Goal: Book appointment/travel/reservation

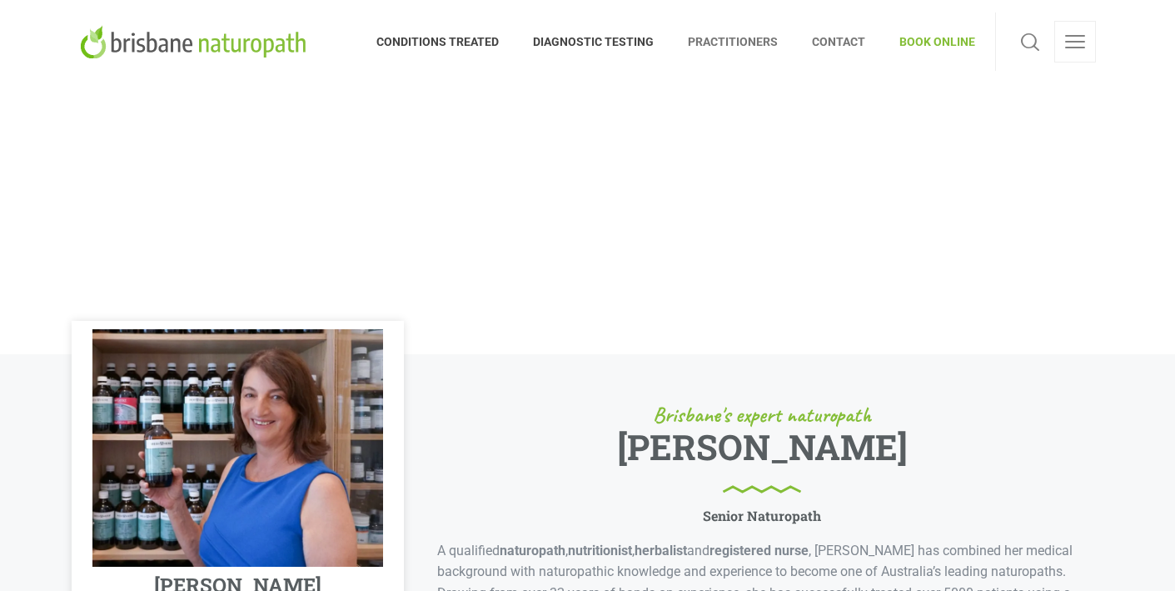
click at [831, 34] on span "CONTACT" at bounding box center [839, 41] width 87 height 27
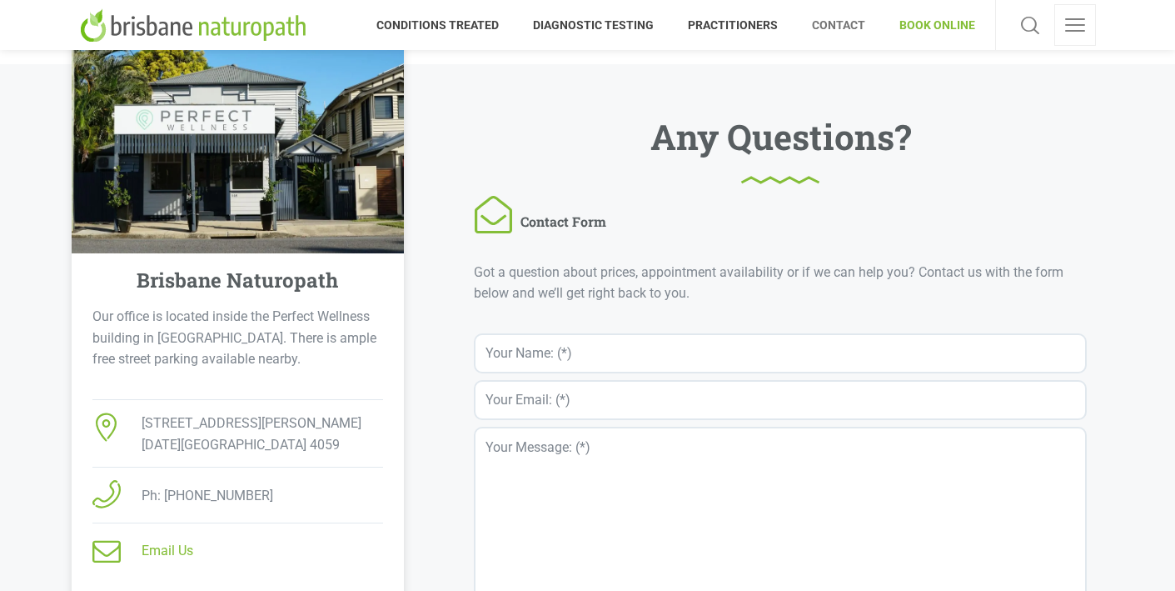
scroll to position [4, 0]
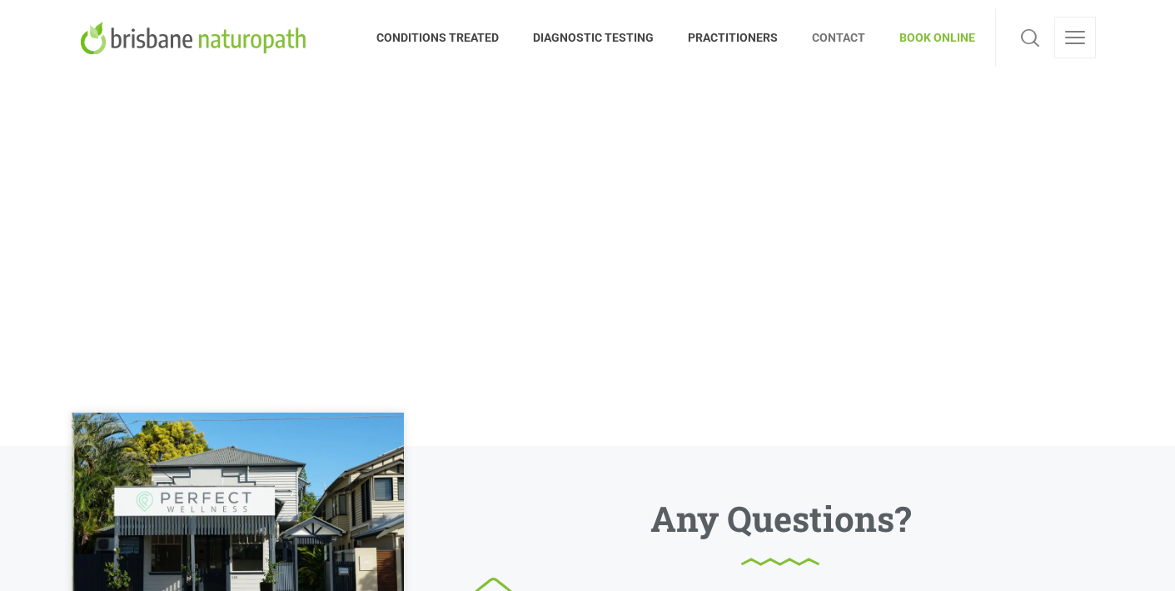
click at [938, 17] on link "BOOK ONLINE" at bounding box center [929, 37] width 92 height 58
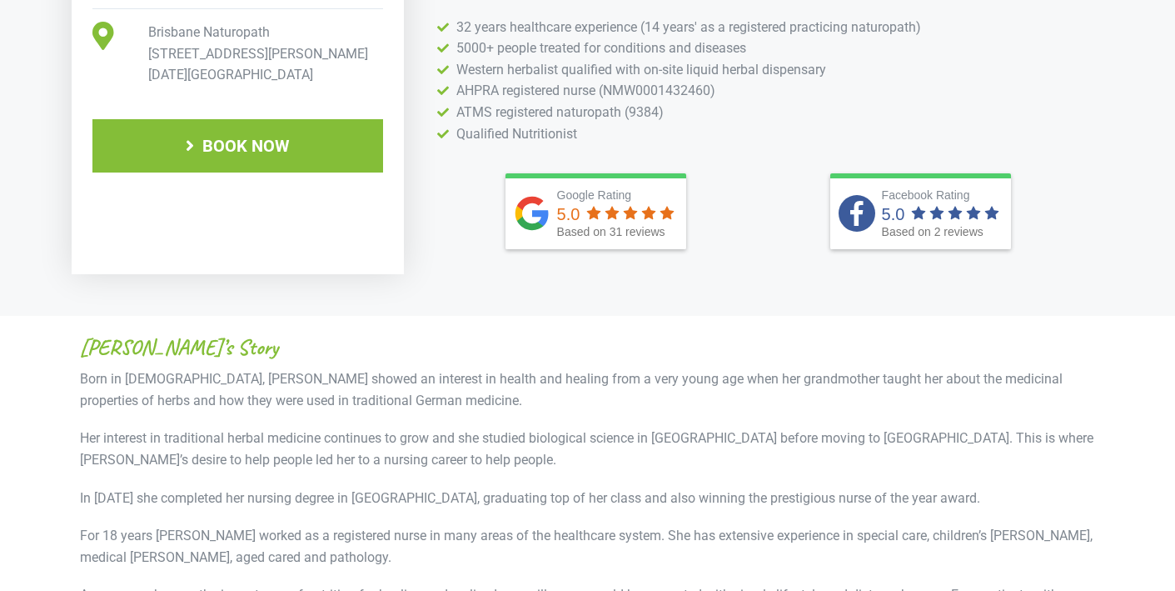
scroll to position [741, 0]
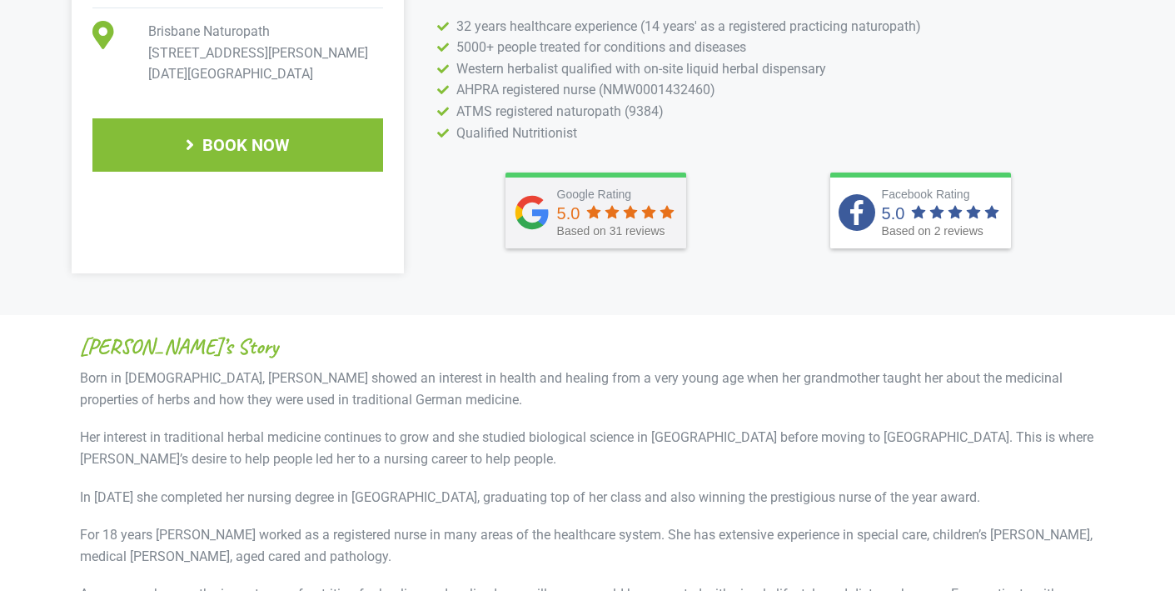
click at [641, 207] on div at bounding box center [632, 210] width 92 height 17
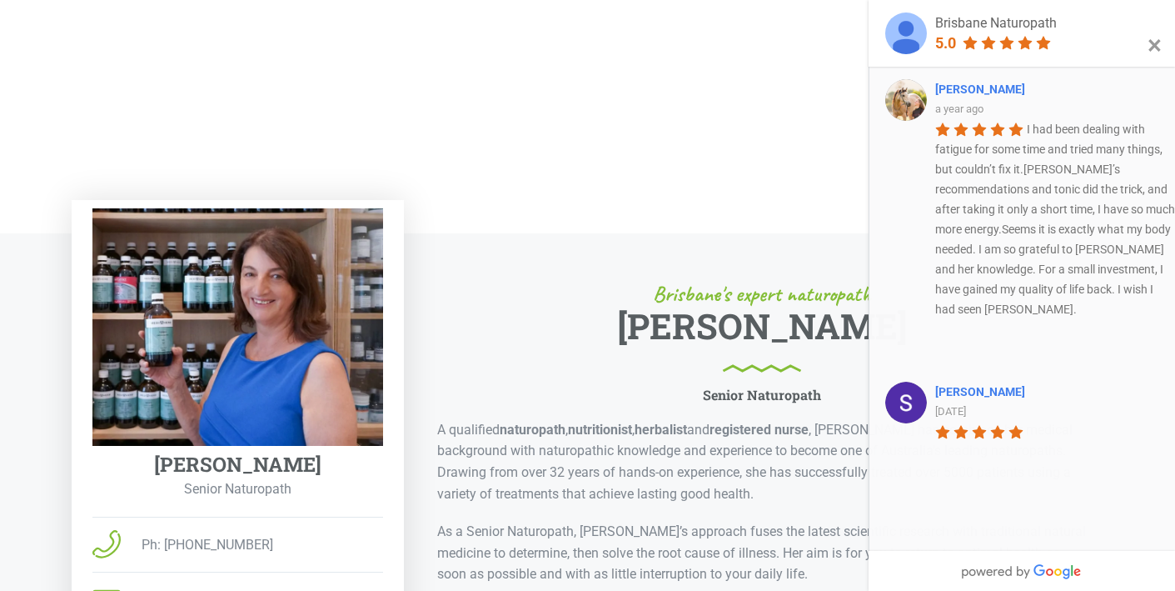
scroll to position [129, 0]
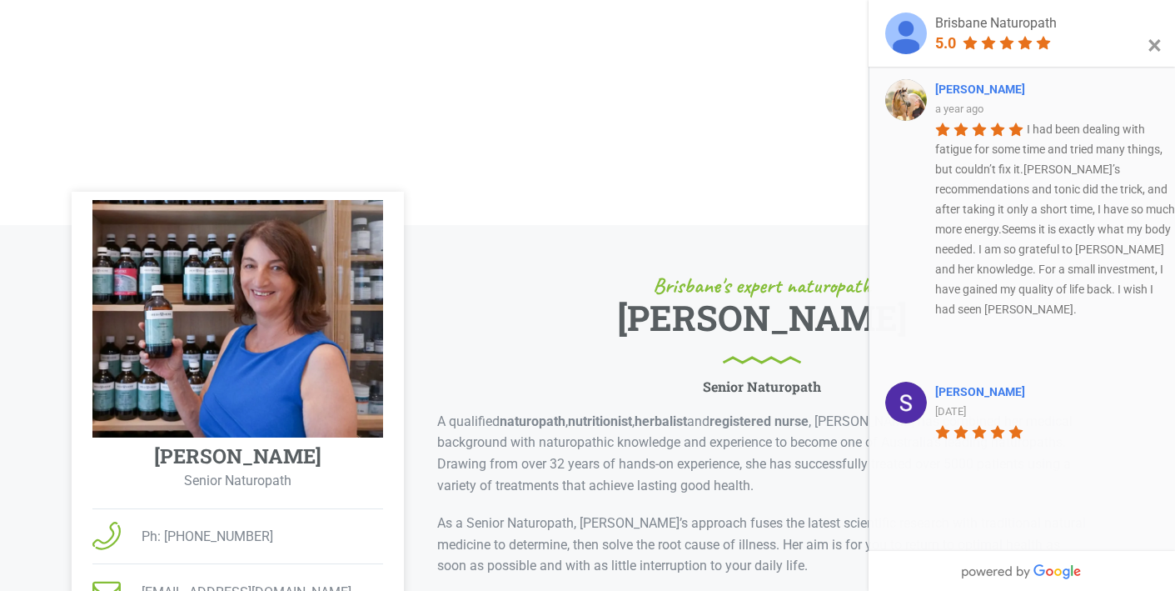
click at [1150, 52] on button "×" at bounding box center [1155, 45] width 14 height 75
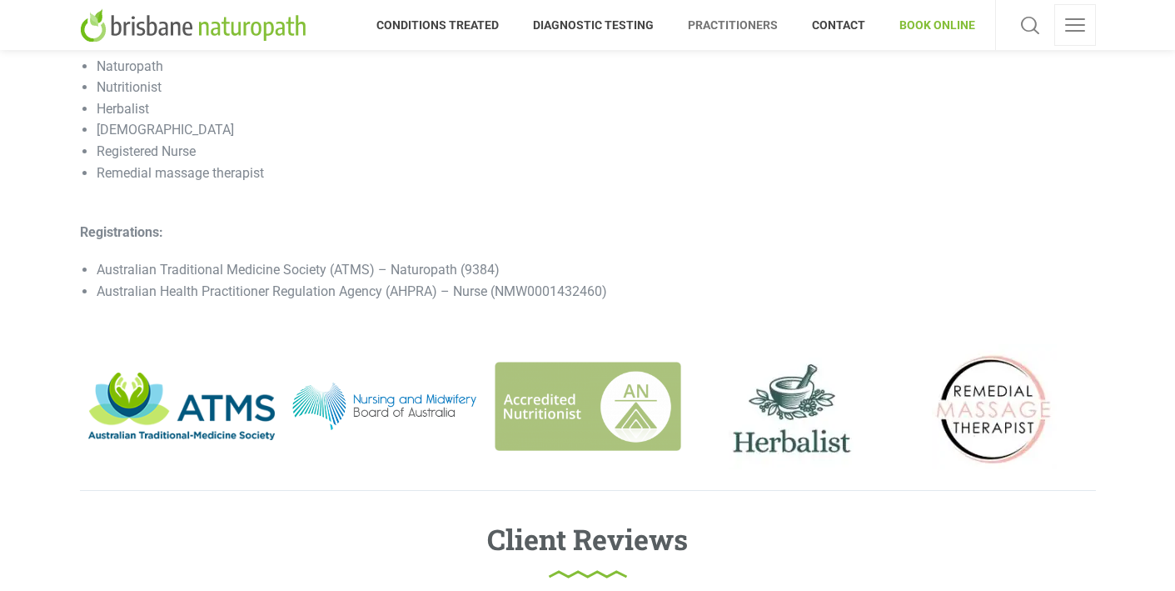
scroll to position [2078, 0]
